Goal: Task Accomplishment & Management: Manage account settings

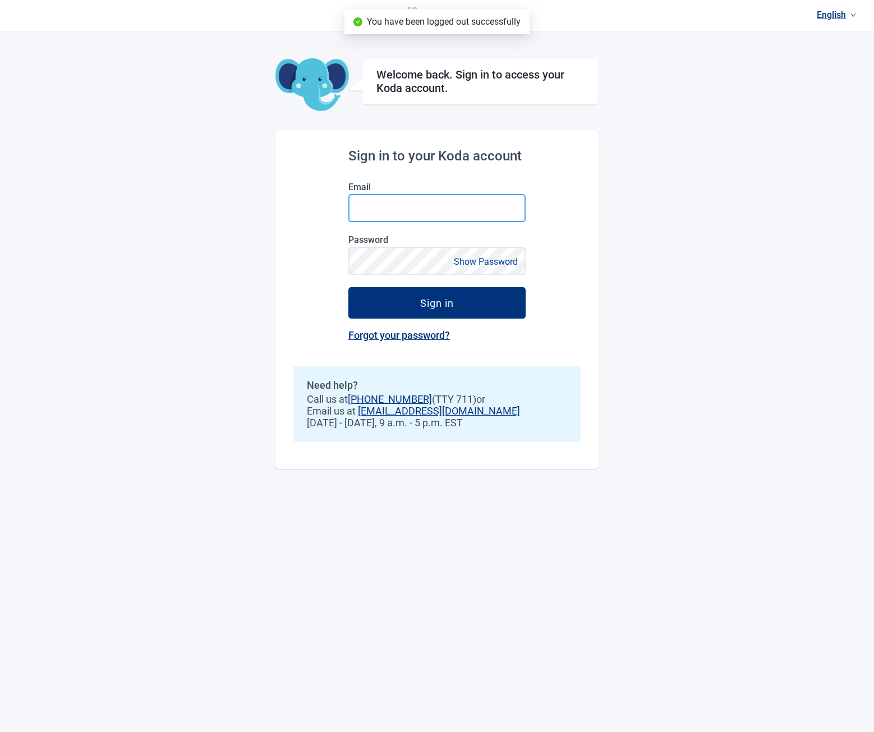
click at [424, 207] on input "Email" at bounding box center [437, 208] width 177 height 28
type input "**********"
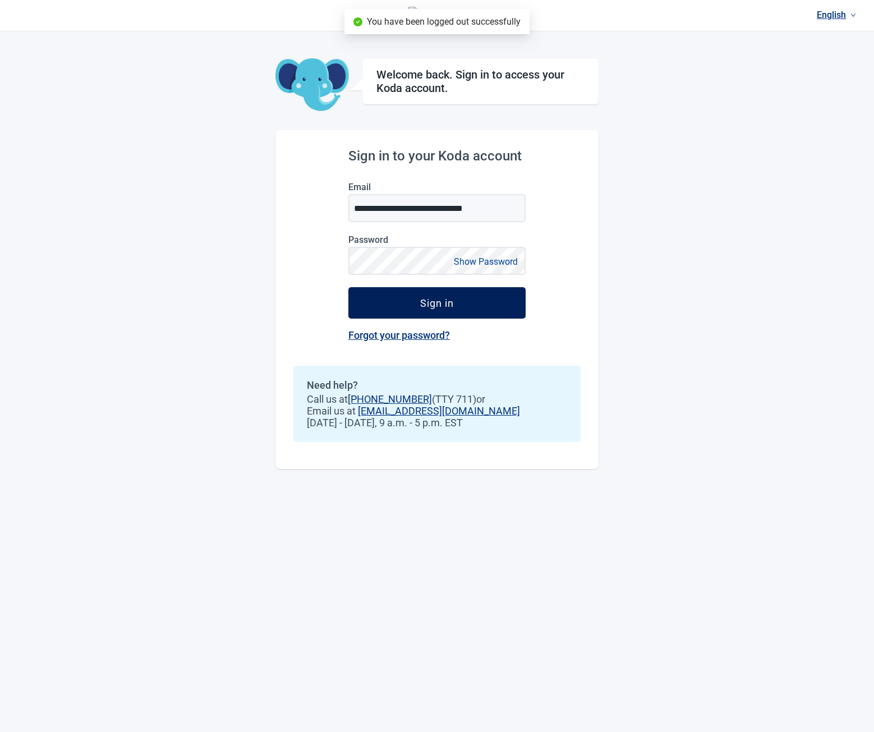
click at [423, 288] on button "Sign in" at bounding box center [437, 302] width 177 height 31
